Goal: Task Accomplishment & Management: Use online tool/utility

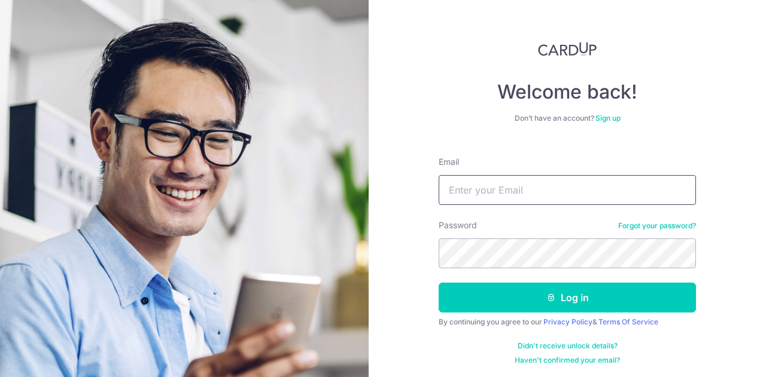
type input "sandcastle888@yahoo.com"
click at [748, 56] on div "Welcome back! Don’t have an account? Sign up Email sandcastle888@yahoo.com Pass…" at bounding box center [566, 188] width 397 height 377
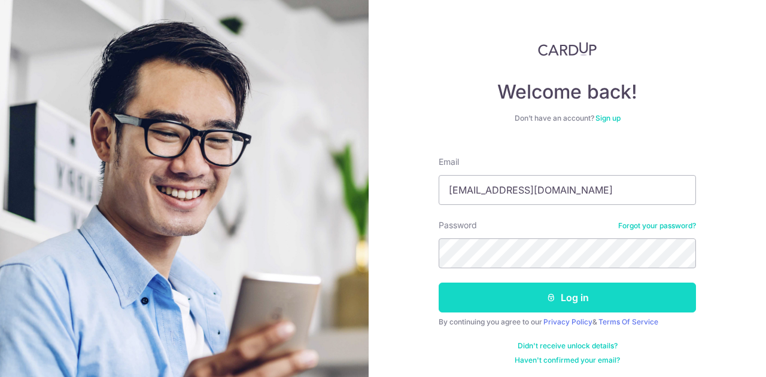
click at [580, 298] on button "Log in" at bounding box center [566, 298] width 257 height 30
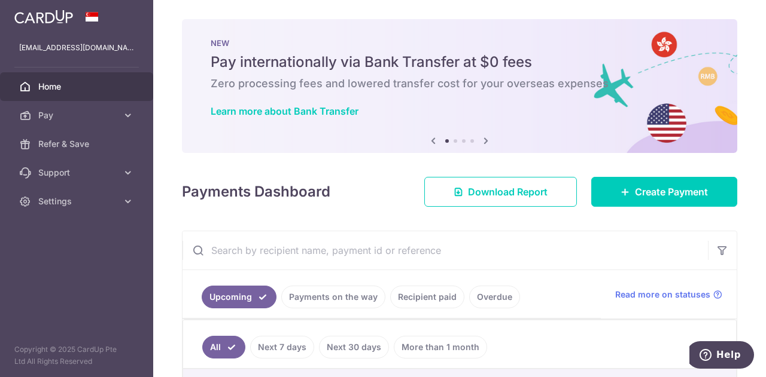
scroll to position [120, 0]
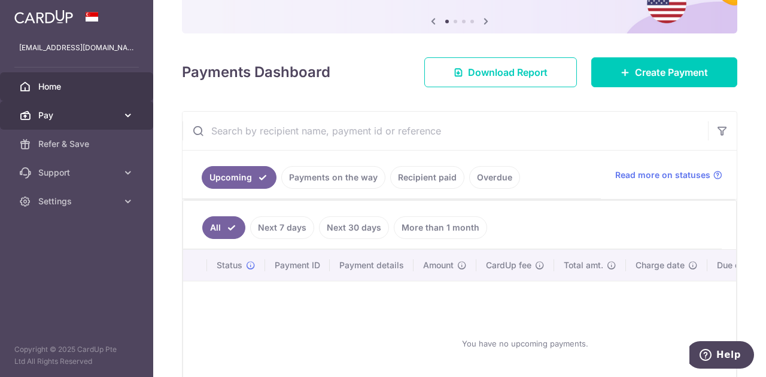
click at [59, 114] on span "Pay" at bounding box center [77, 115] width 79 height 12
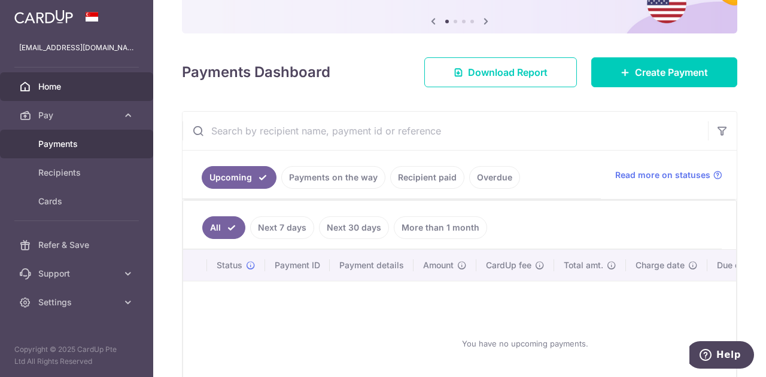
click at [54, 140] on span "Payments" at bounding box center [77, 144] width 79 height 12
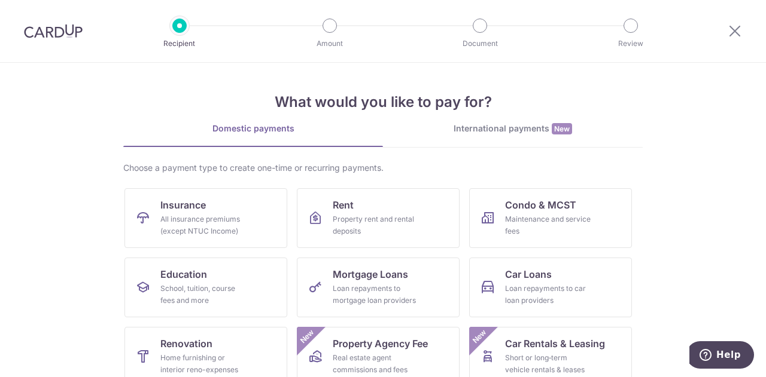
scroll to position [120, 0]
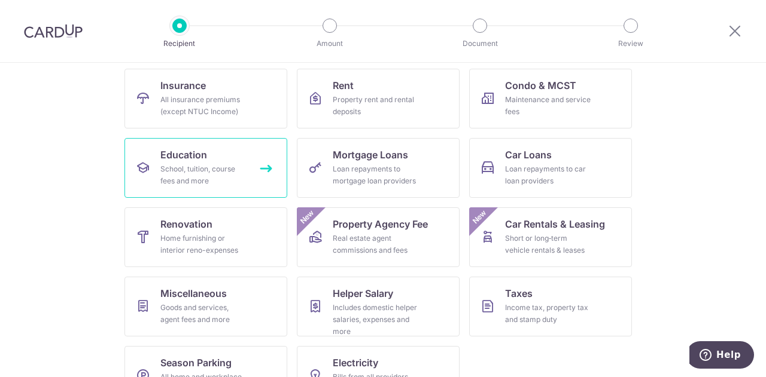
click at [200, 161] on span "Education" at bounding box center [183, 155] width 47 height 14
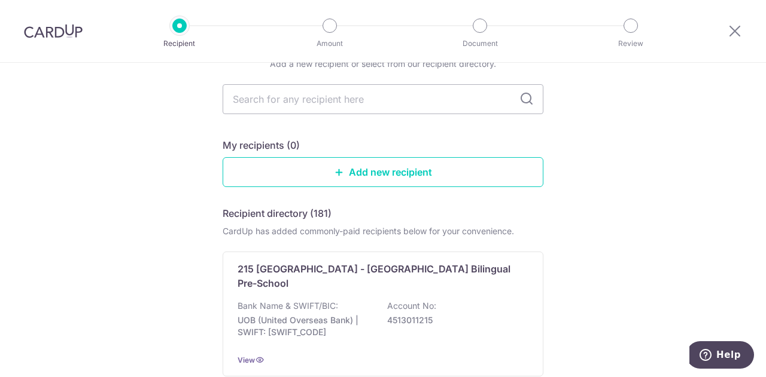
scroll to position [60, 0]
type input "ze"
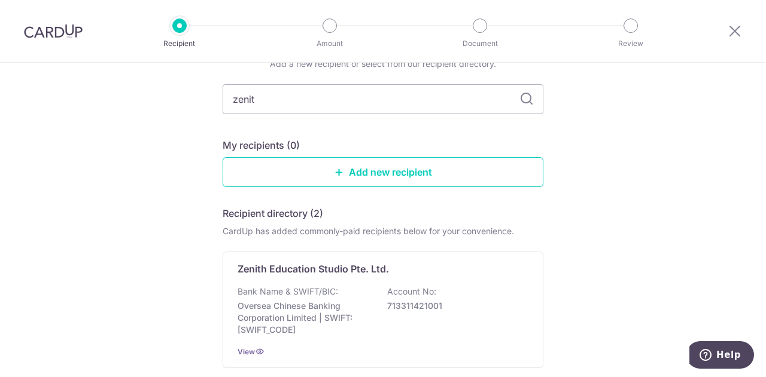
type input "zenith"
click at [524, 100] on icon at bounding box center [526, 99] width 14 height 14
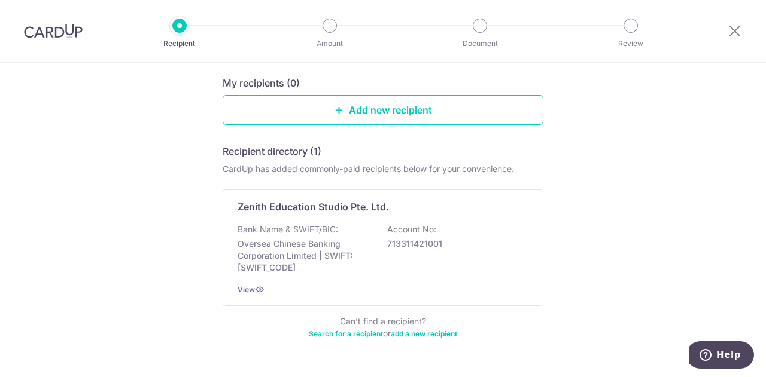
scroll to position [153, 0]
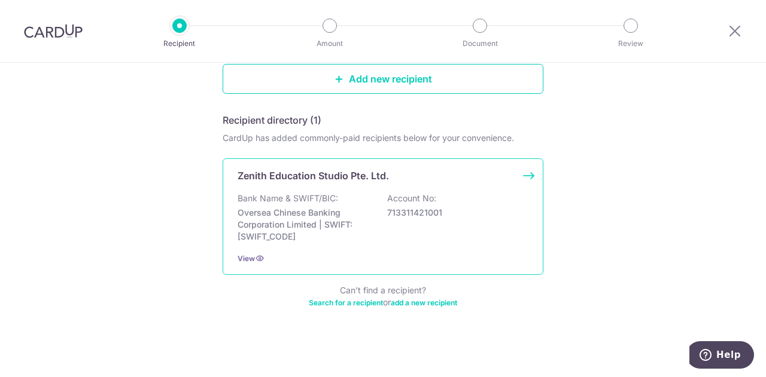
click at [279, 211] on p "Oversea Chinese Banking Corporation Limited | SWIFT: OCBCSGSGXXX" at bounding box center [304, 225] width 134 height 36
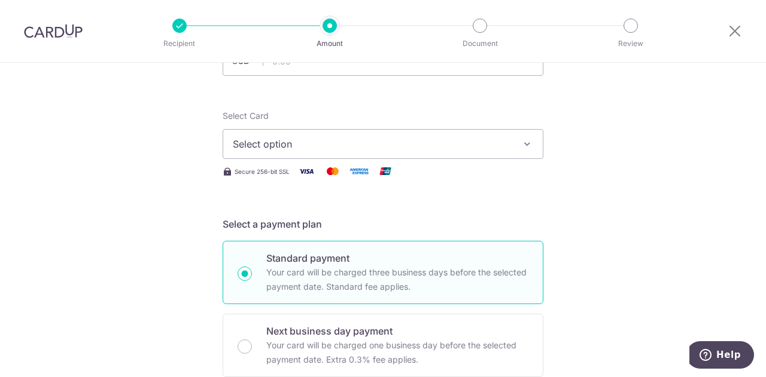
scroll to position [120, 0]
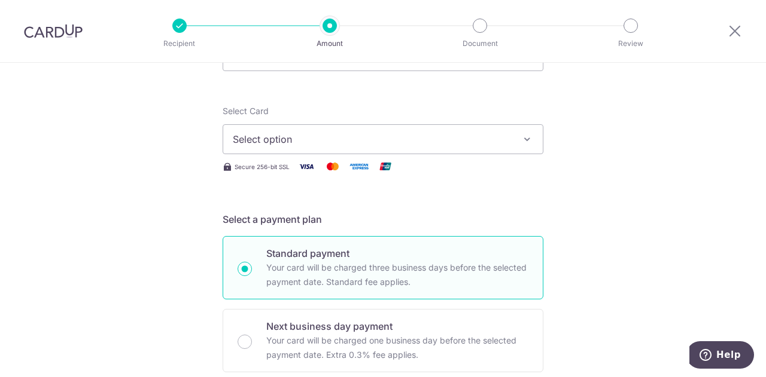
click at [299, 139] on span "Select option" at bounding box center [372, 139] width 279 height 14
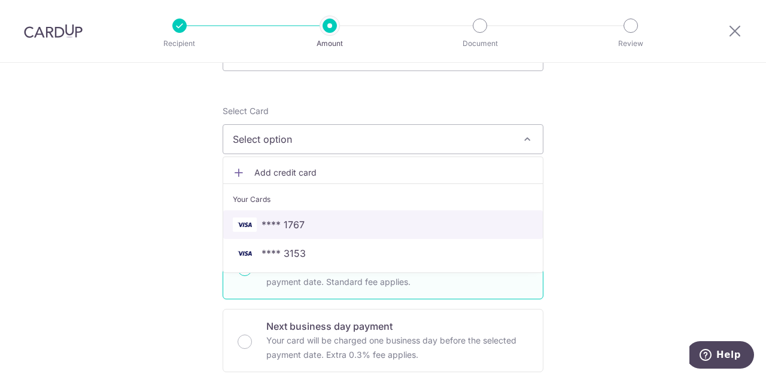
click at [294, 218] on span "**** 1767" at bounding box center [282, 225] width 43 height 14
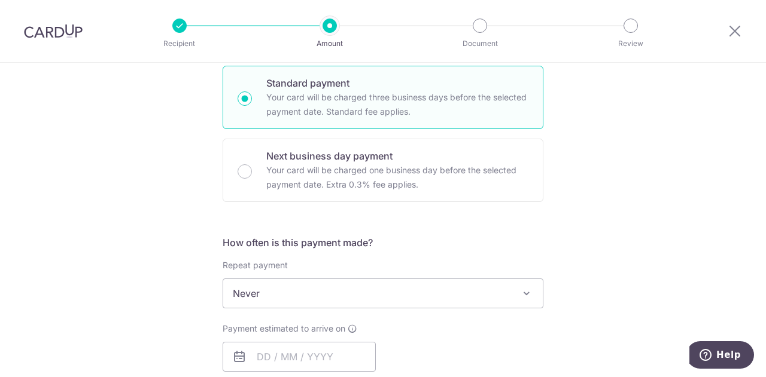
scroll to position [359, 0]
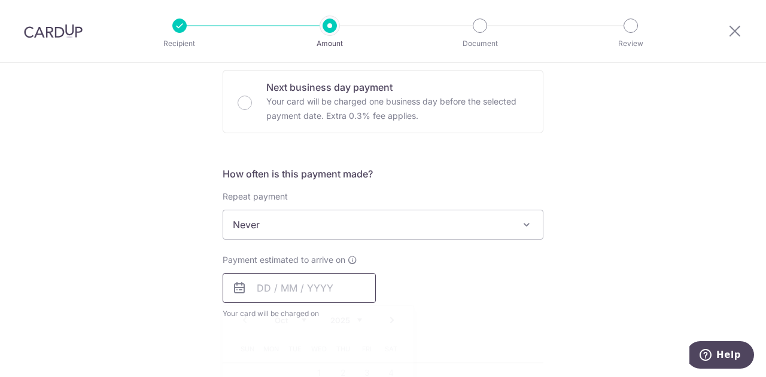
click at [256, 286] on input "text" at bounding box center [298, 288] width 153 height 30
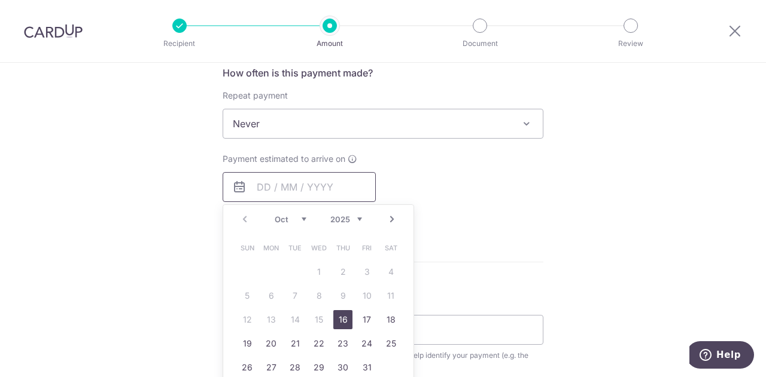
scroll to position [478, 0]
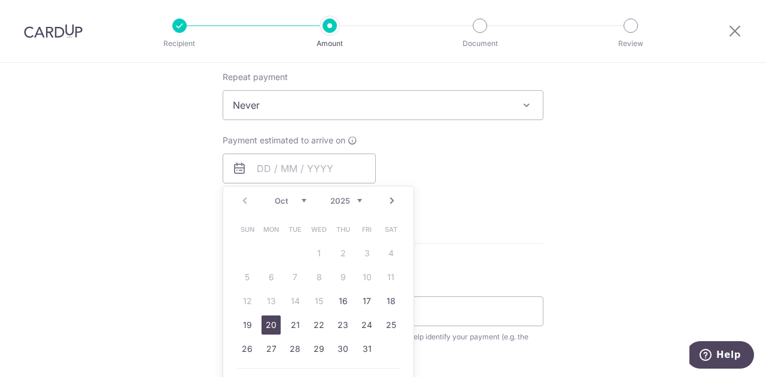
click at [268, 324] on link "20" at bounding box center [270, 325] width 19 height 19
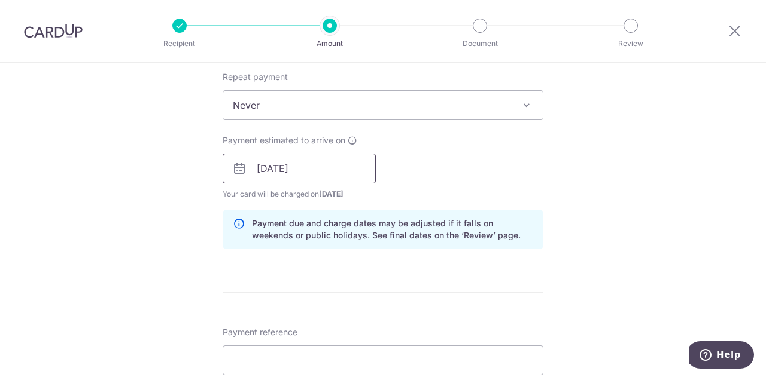
click at [281, 168] on input "20/10/2025" at bounding box center [298, 169] width 153 height 30
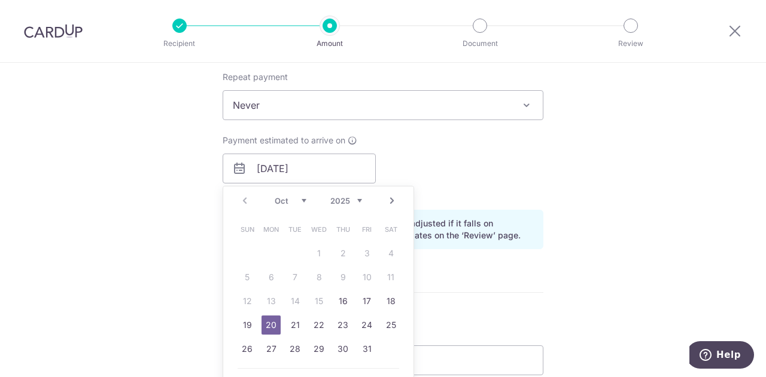
click at [628, 188] on div "Tell us more about your payment Enter payment amount SGD Select Card **** 1767 …" at bounding box center [383, 149] width 766 height 1131
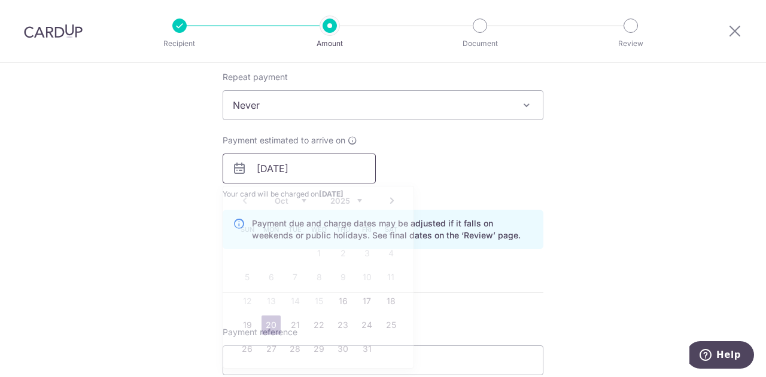
click at [269, 166] on input "20/10/2025" at bounding box center [298, 169] width 153 height 30
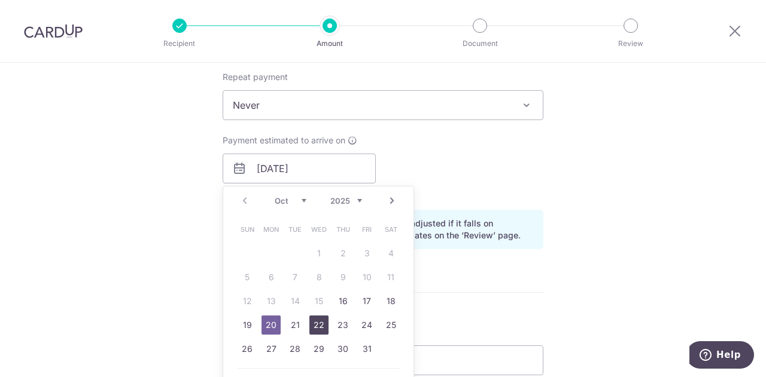
drag, startPoint x: 315, startPoint y: 326, endPoint x: 652, endPoint y: 231, distance: 350.3
click at [315, 326] on link "22" at bounding box center [318, 325] width 19 height 19
type input "[DATE]"
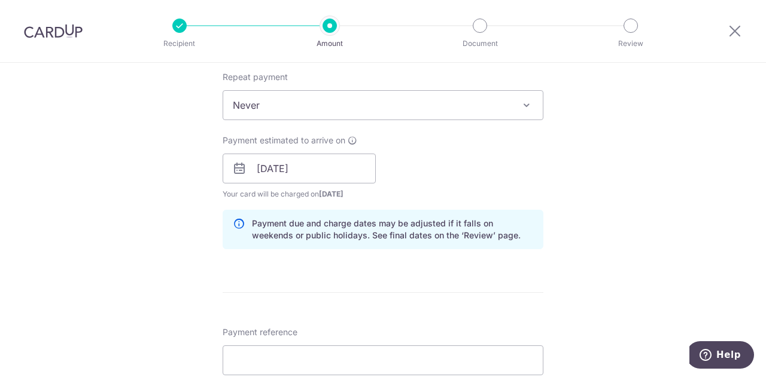
click at [652, 231] on div "Tell us more about your payment Enter payment amount SGD Select Card **** 1767 …" at bounding box center [383, 149] width 766 height 1131
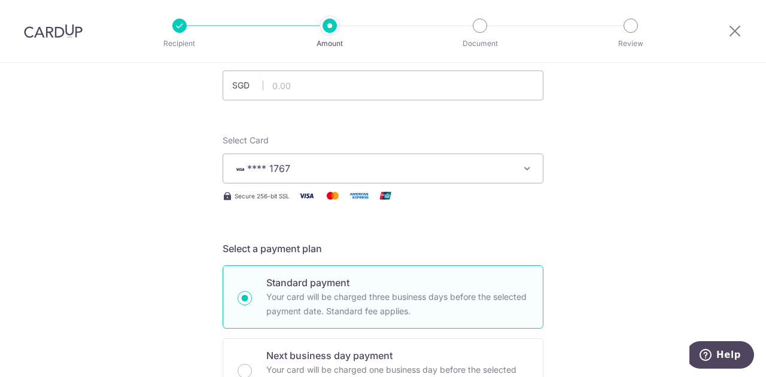
scroll to position [0, 0]
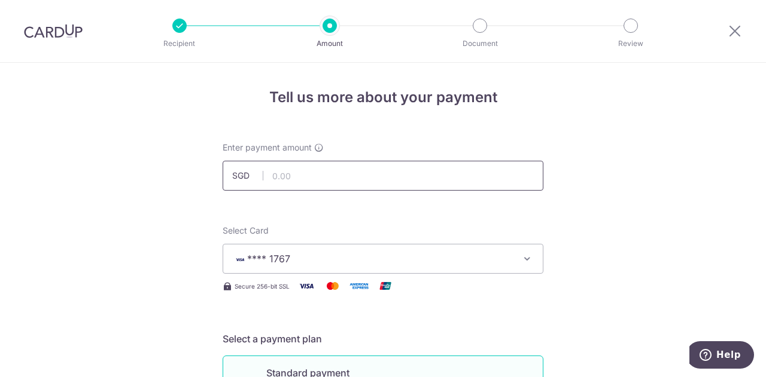
click at [315, 179] on input "text" at bounding box center [382, 176] width 321 height 30
paste input "370.60"
type input "370.60"
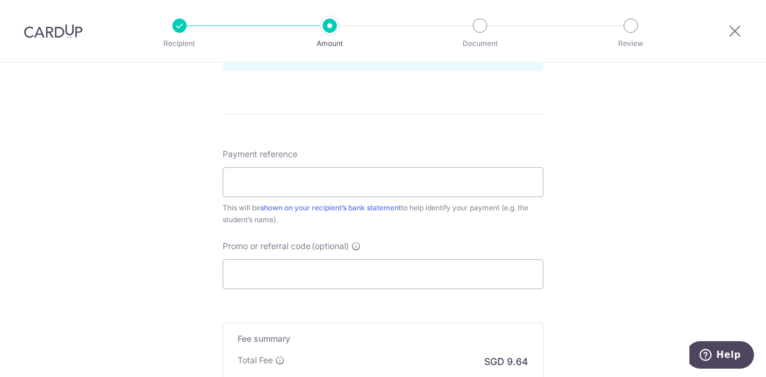
scroll to position [718, 0]
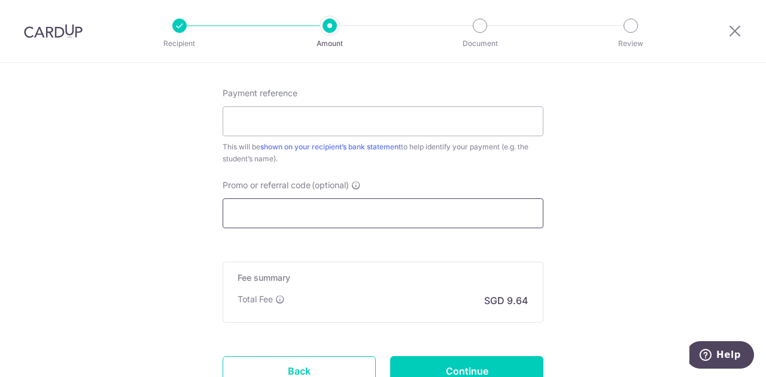
click at [280, 209] on input "Promo or referral code (optional)" at bounding box center [382, 214] width 321 height 30
paste input "97263460"
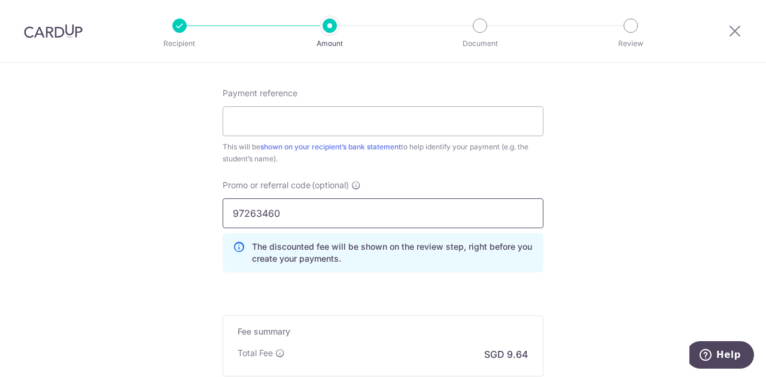
type input "97263460"
drag, startPoint x: 286, startPoint y: 210, endPoint x: 209, endPoint y: 205, distance: 77.3
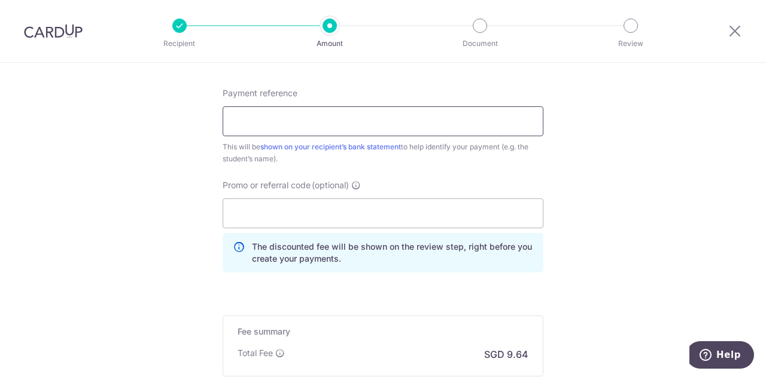
click at [246, 123] on input "Payment reference" at bounding box center [382, 121] width 321 height 30
type input "97263460"
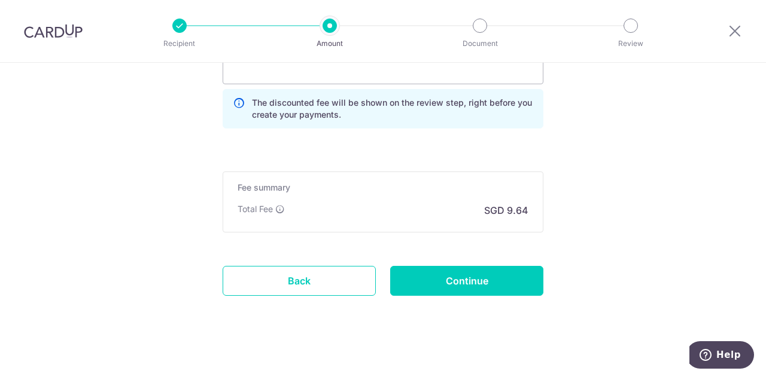
scroll to position [867, 0]
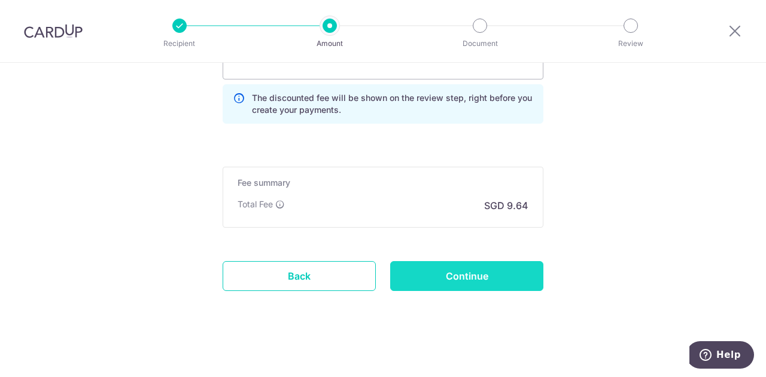
click at [488, 275] on input "Continue" at bounding box center [466, 276] width 153 height 30
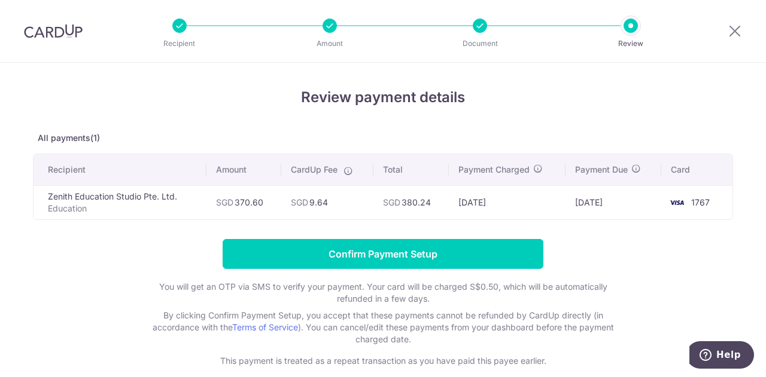
scroll to position [59, 0]
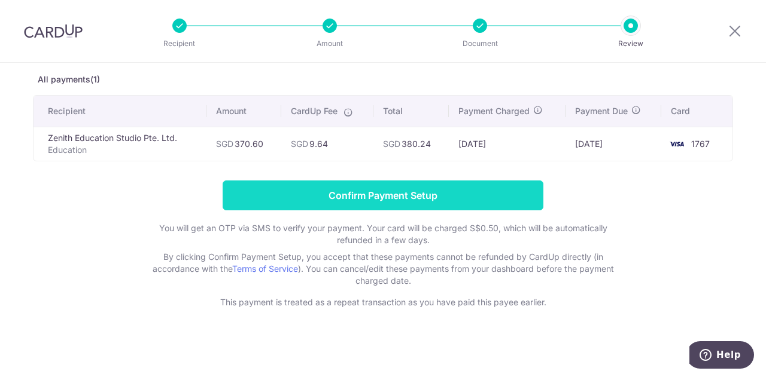
click at [405, 194] on input "Confirm Payment Setup" at bounding box center [382, 196] width 321 height 30
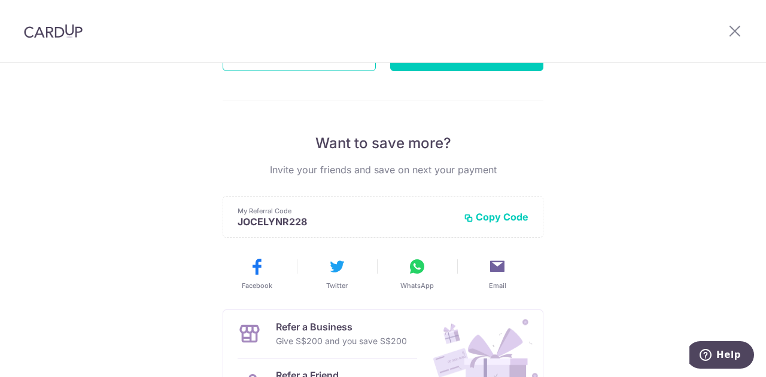
scroll to position [84, 0]
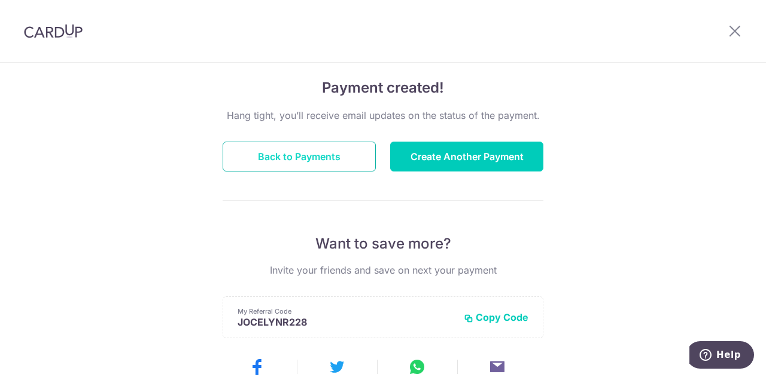
click at [296, 153] on button "Back to Payments" at bounding box center [298, 157] width 153 height 30
